Goal: Information Seeking & Learning: Check status

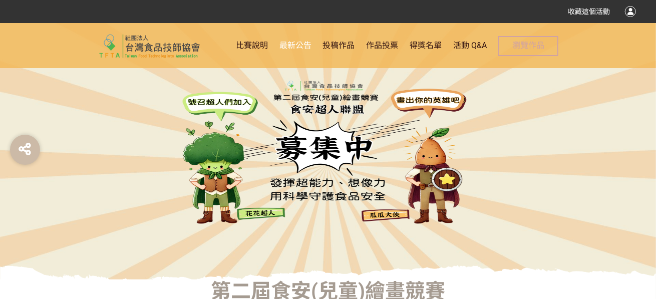
click at [300, 44] on span "最新公告" at bounding box center [295, 46] width 32 height 10
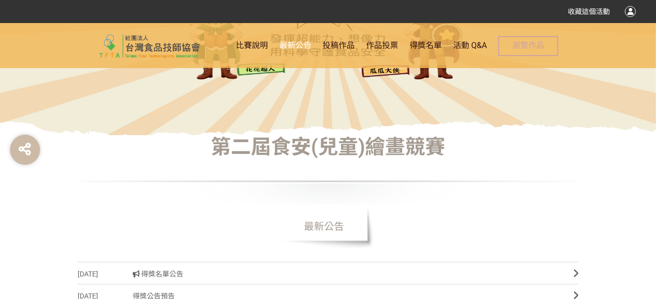
scroll to position [200, 0]
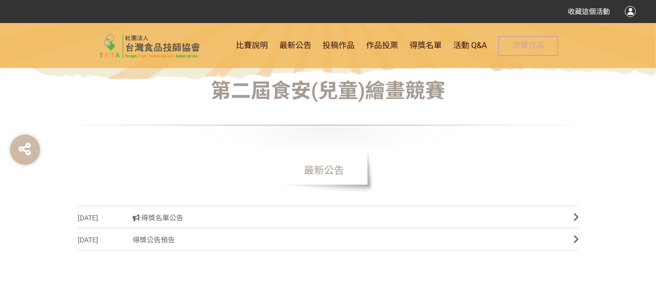
click at [178, 217] on span "得獎名單公告" at bounding box center [345, 218] width 425 height 23
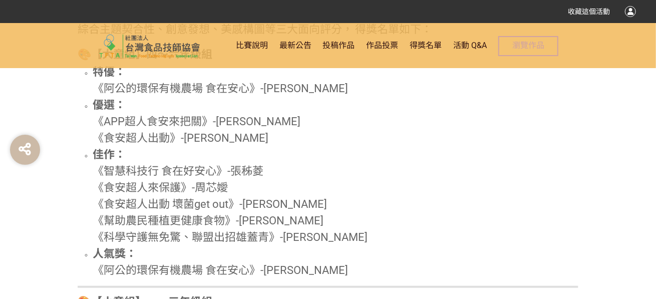
scroll to position [451, 0]
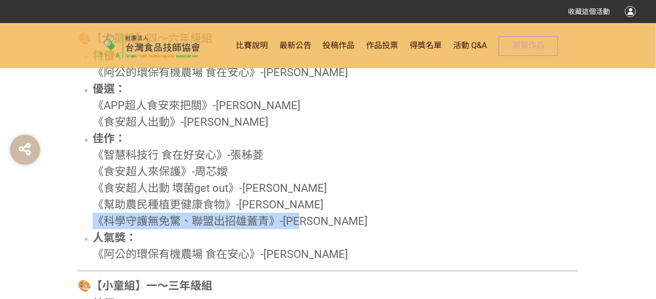
drag, startPoint x: 315, startPoint y: 223, endPoint x: 97, endPoint y: 221, distance: 218.8
click at [97, 221] on span "《科學守護無免驚、聯盟出招雄蓋青》-[PERSON_NAME]" at bounding box center [230, 221] width 275 height 13
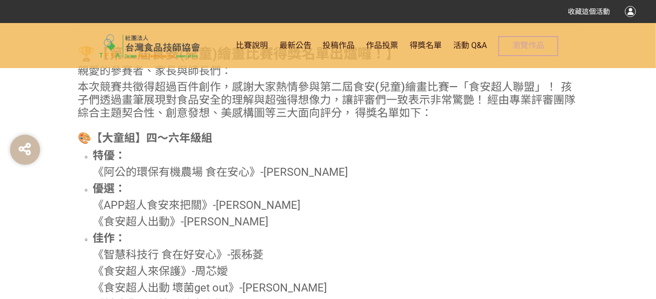
scroll to position [350, 0]
click at [432, 45] on span "得獎名單" at bounding box center [425, 46] width 32 height 10
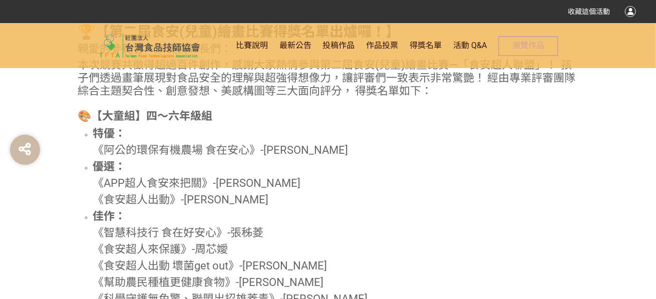
scroll to position [451, 0]
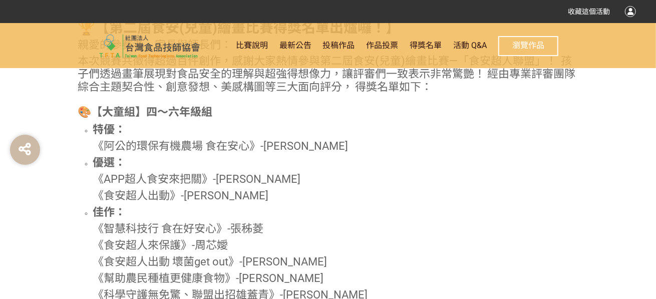
click at [528, 45] on span "瀏覽作品" at bounding box center [528, 46] width 32 height 10
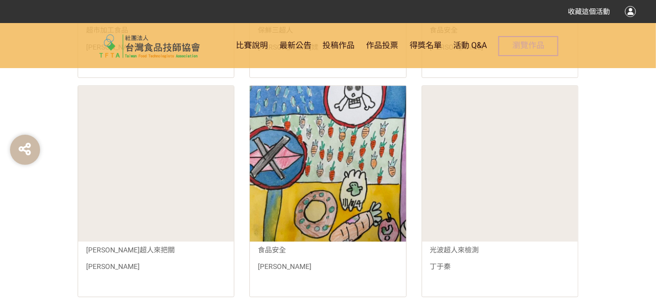
scroll to position [1101, 0]
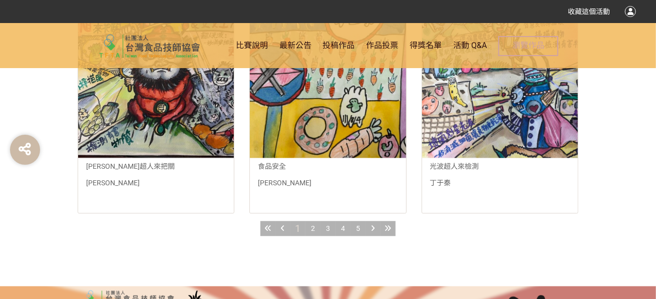
click at [312, 226] on span "2" at bounding box center [313, 228] width 4 height 8
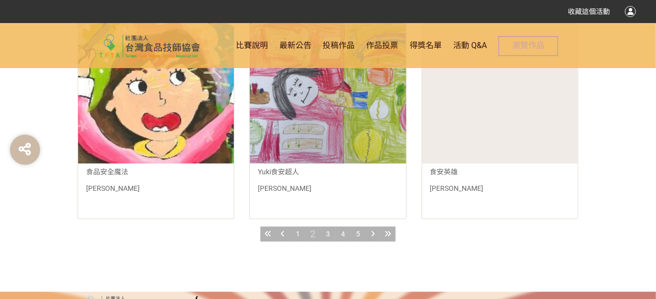
scroll to position [1101, 0]
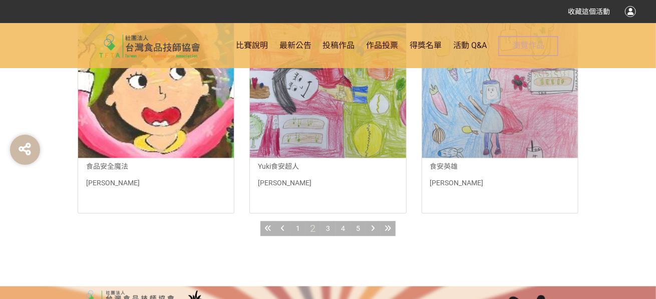
click at [326, 226] on span "3" at bounding box center [328, 228] width 4 height 8
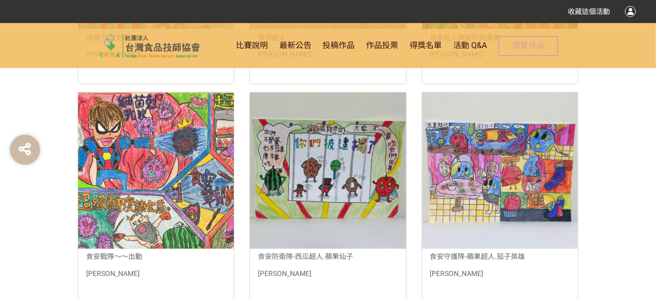
scroll to position [801, 0]
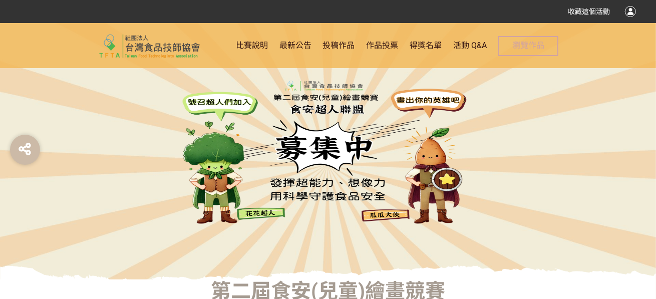
click at [212, 79] on img at bounding box center [328, 151] width 300 height 150
